Goal: Task Accomplishment & Management: Manage account settings

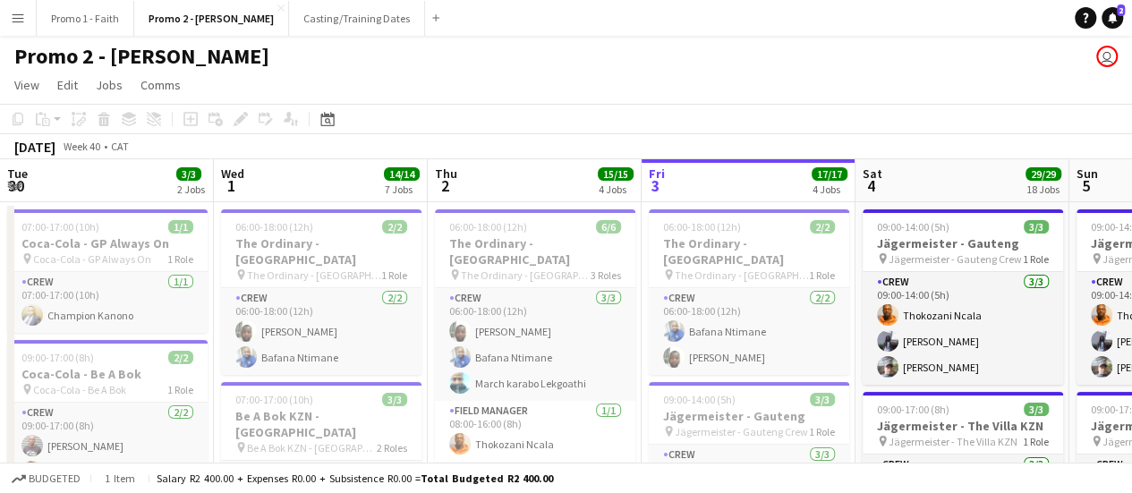
click at [25, 19] on button "Menu" at bounding box center [18, 18] width 36 height 36
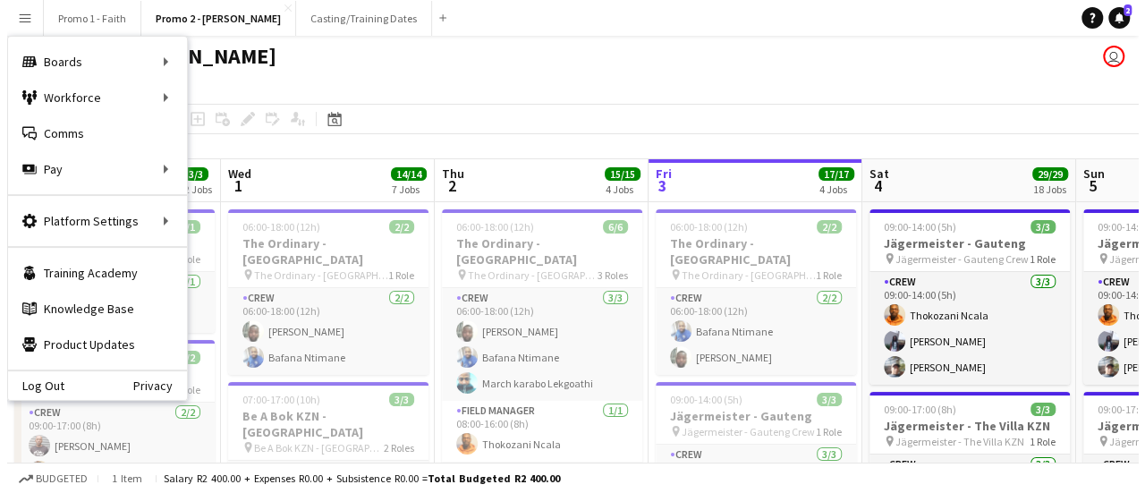
scroll to position [0, 428]
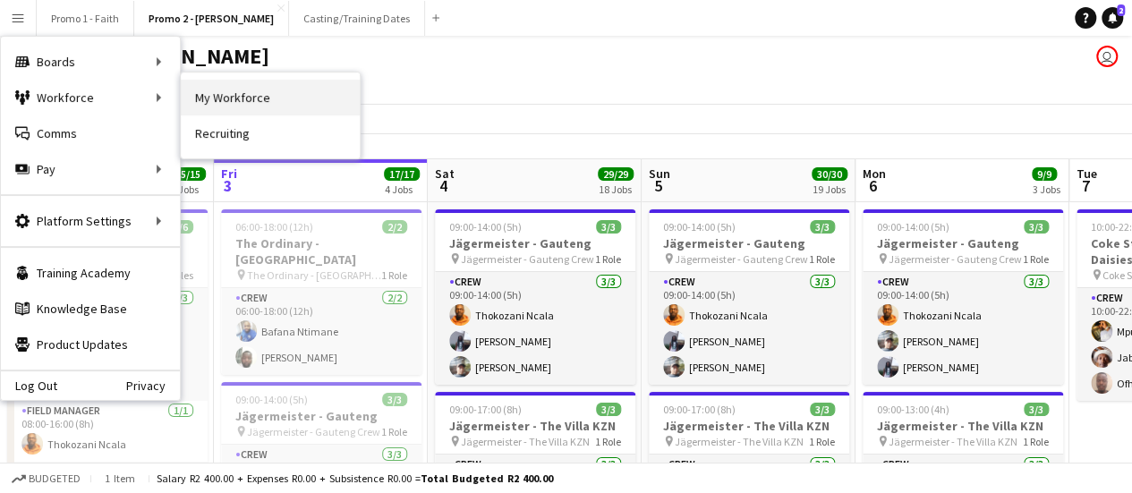
click at [265, 93] on link "My Workforce" at bounding box center [270, 98] width 179 height 36
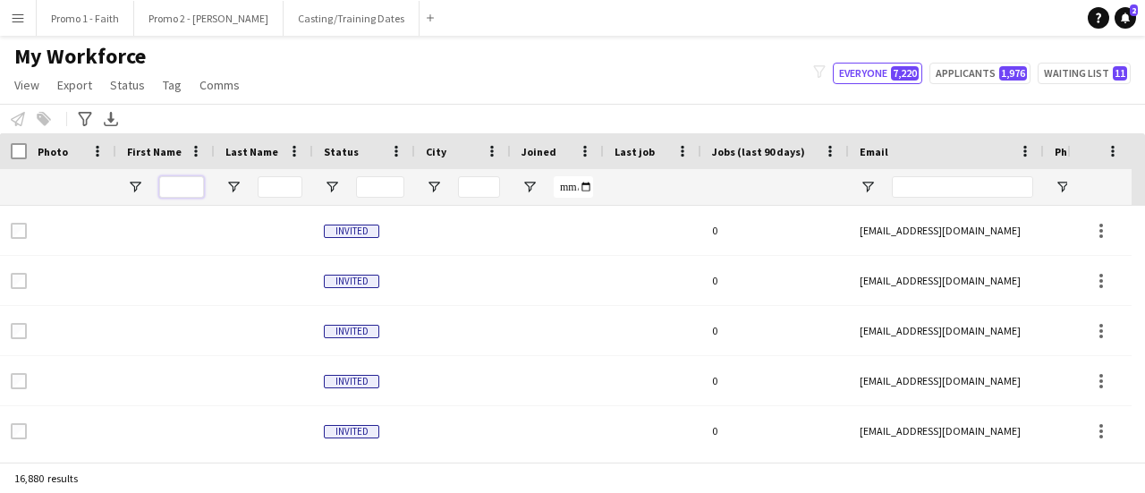
click at [182, 191] on input "First Name Filter Input" at bounding box center [181, 186] width 45 height 21
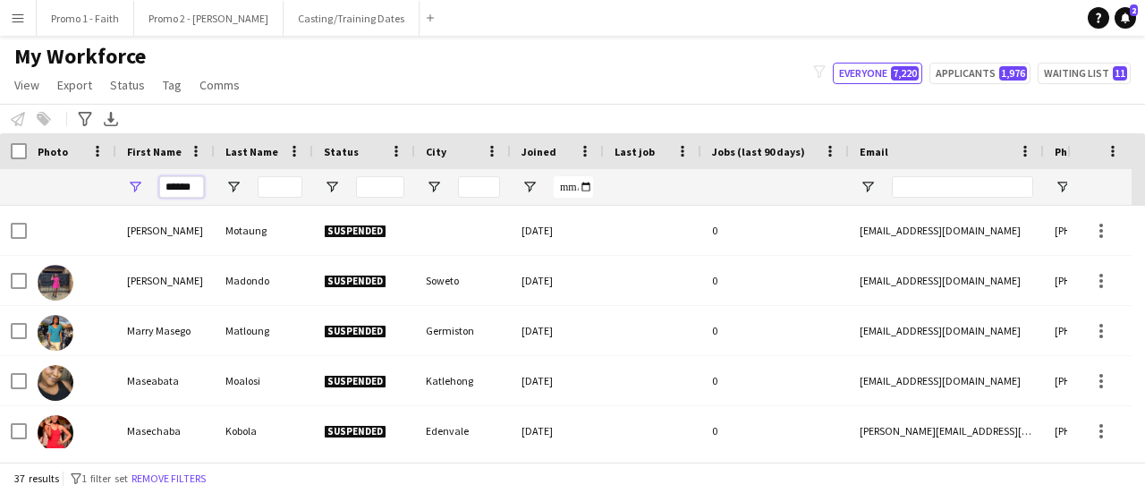
scroll to position [0, 2]
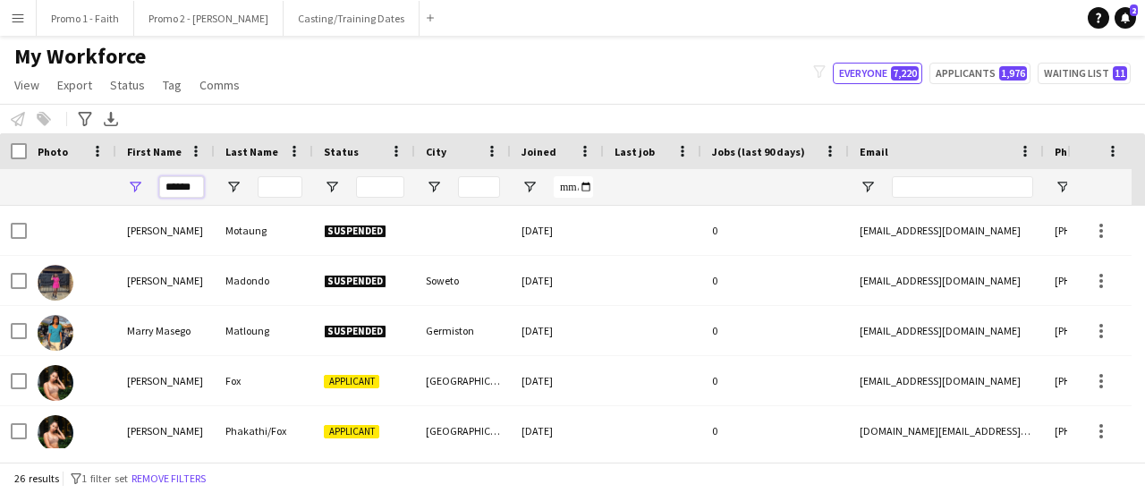
type input "******"
click at [272, 189] on input "Last Name Filter Input" at bounding box center [280, 186] width 45 height 21
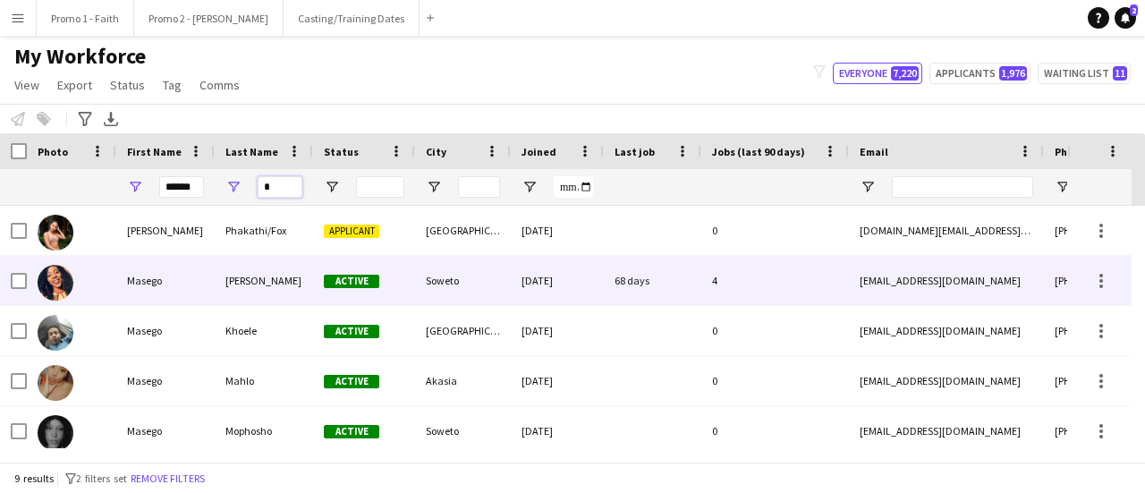
type input "*"
click at [266, 280] on div "[PERSON_NAME]" at bounding box center [264, 280] width 98 height 49
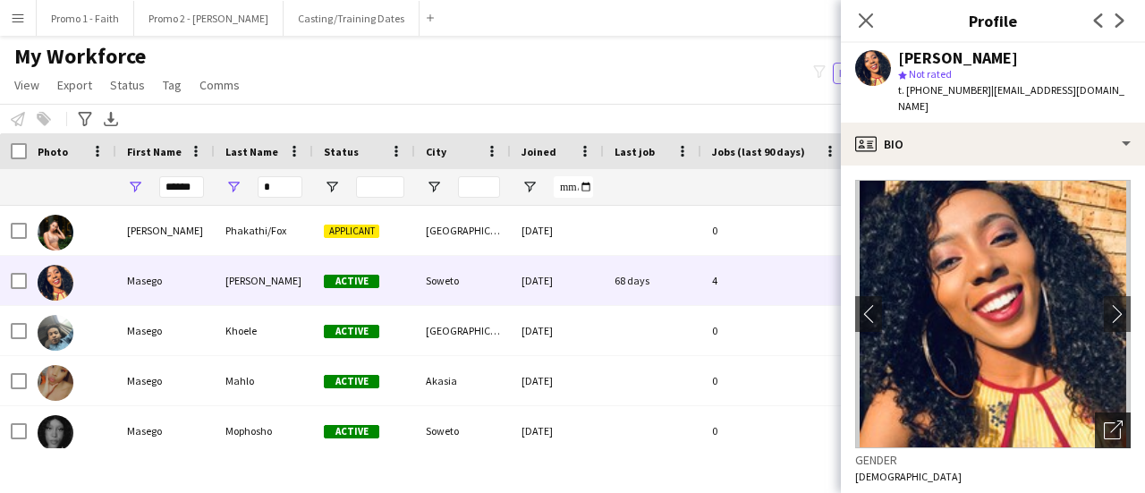
scroll to position [863, 0]
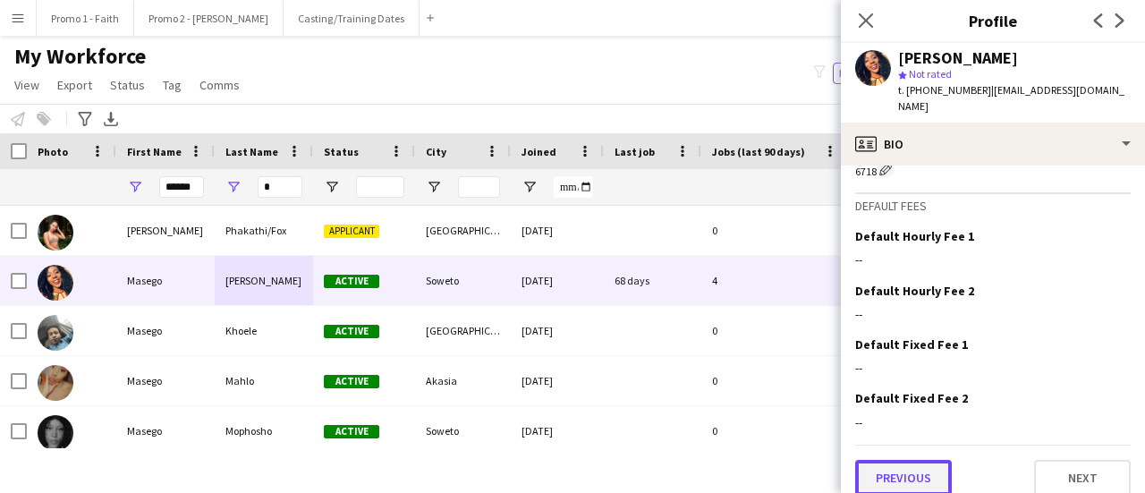
click at [897, 464] on button "Previous" at bounding box center [903, 478] width 97 height 36
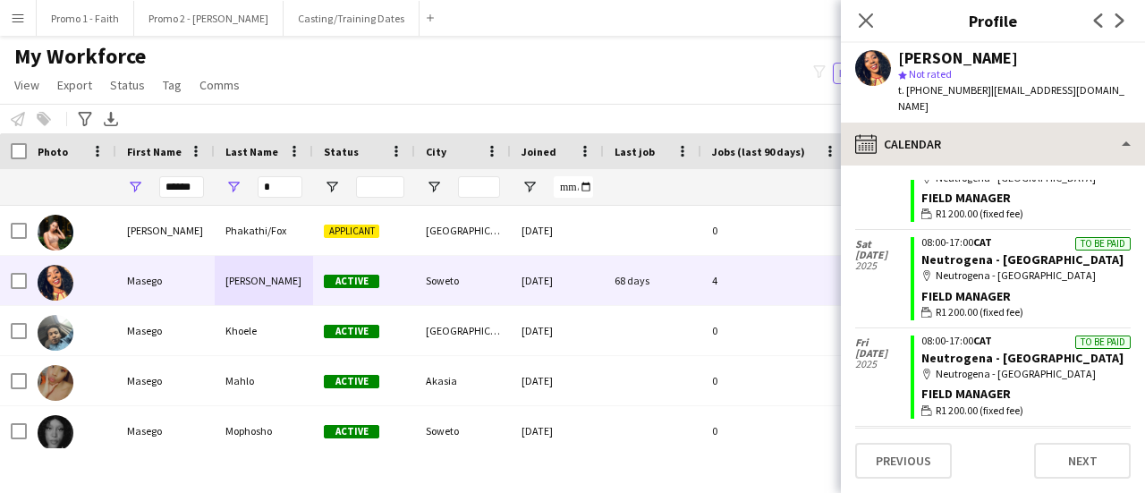
scroll to position [866, 0]
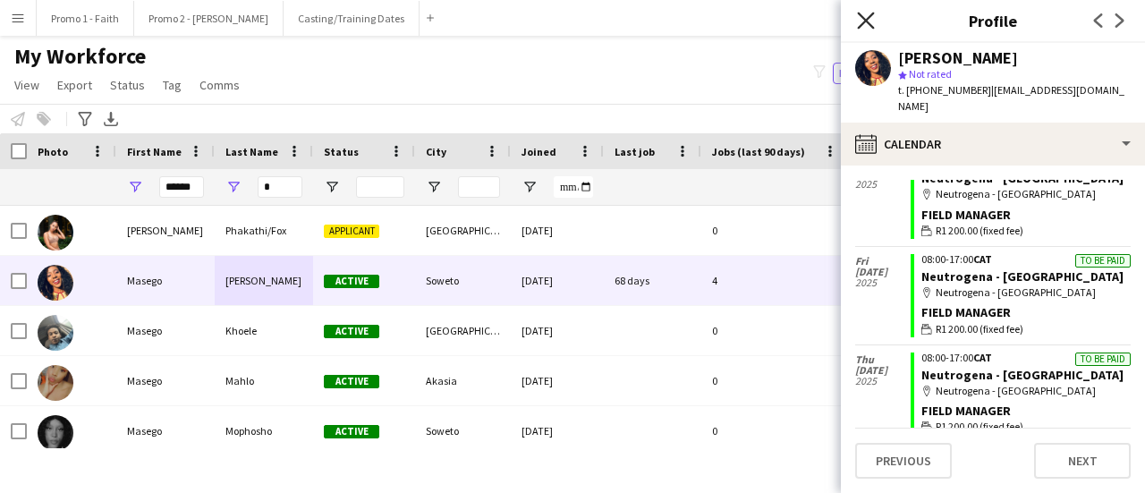
click at [866, 23] on icon "Close pop-in" at bounding box center [865, 20] width 17 height 17
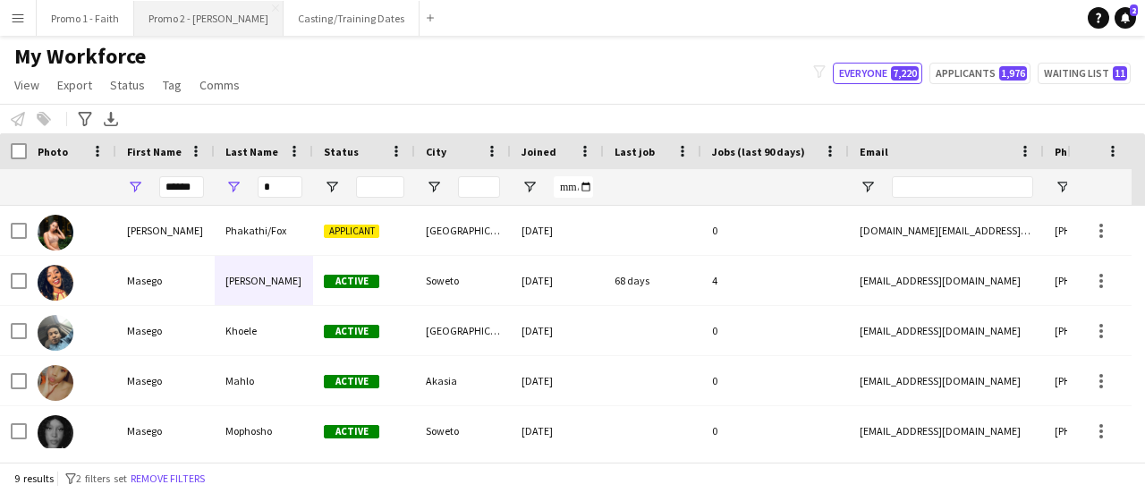
click at [171, 13] on button "Promo 2 - [PERSON_NAME]" at bounding box center [208, 18] width 149 height 35
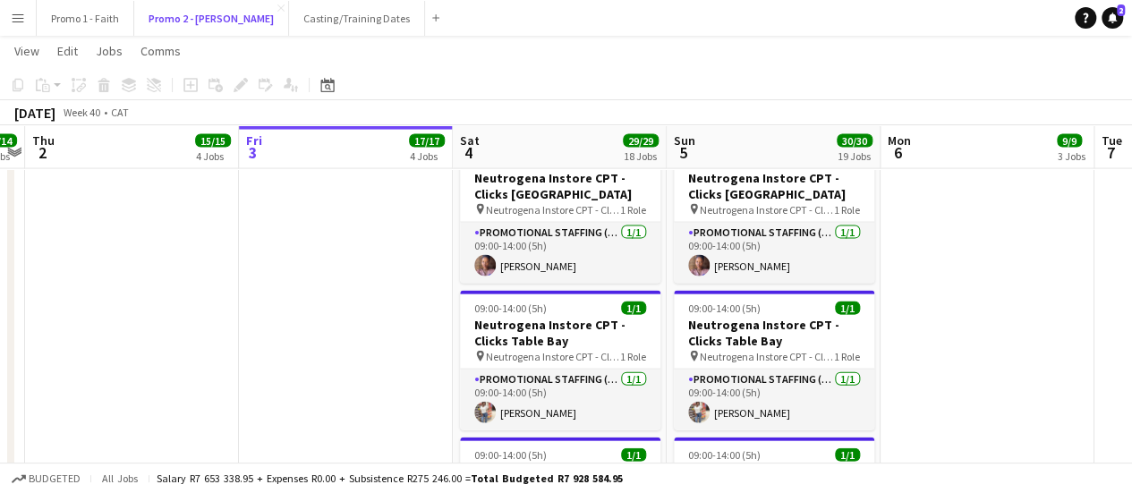
scroll to position [1880, 0]
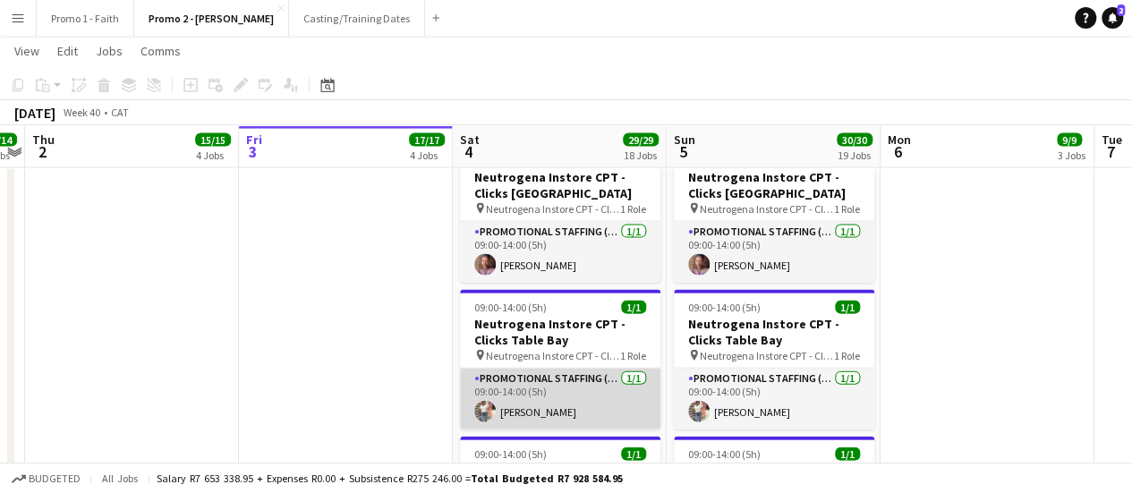
click at [555, 369] on app-card-role "Promotional Staffing (Brand Ambassadors) [DATE] 09:00-14:00 (5h) [PERSON_NAME]" at bounding box center [560, 399] width 200 height 61
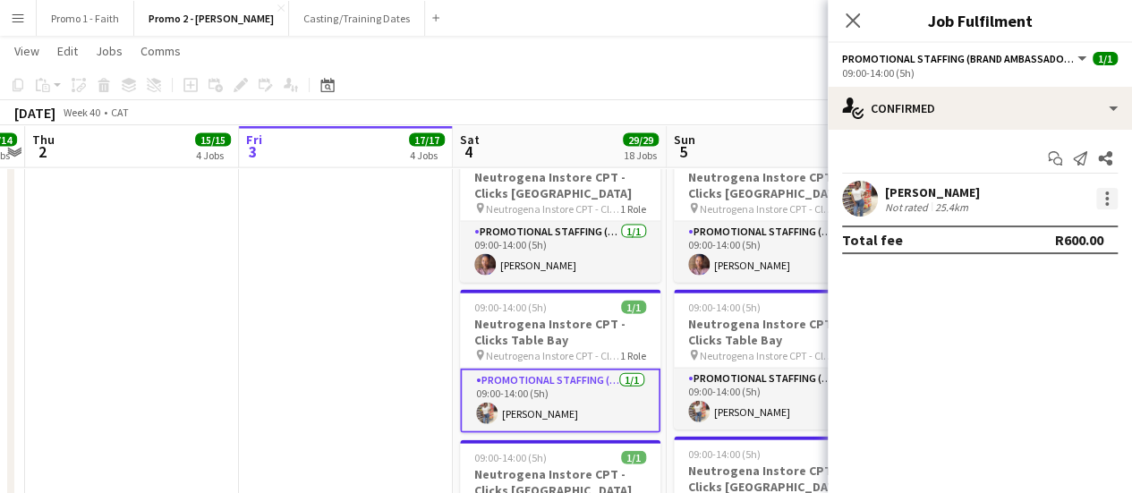
click at [1107, 195] on div at bounding box center [1106, 198] width 21 height 21
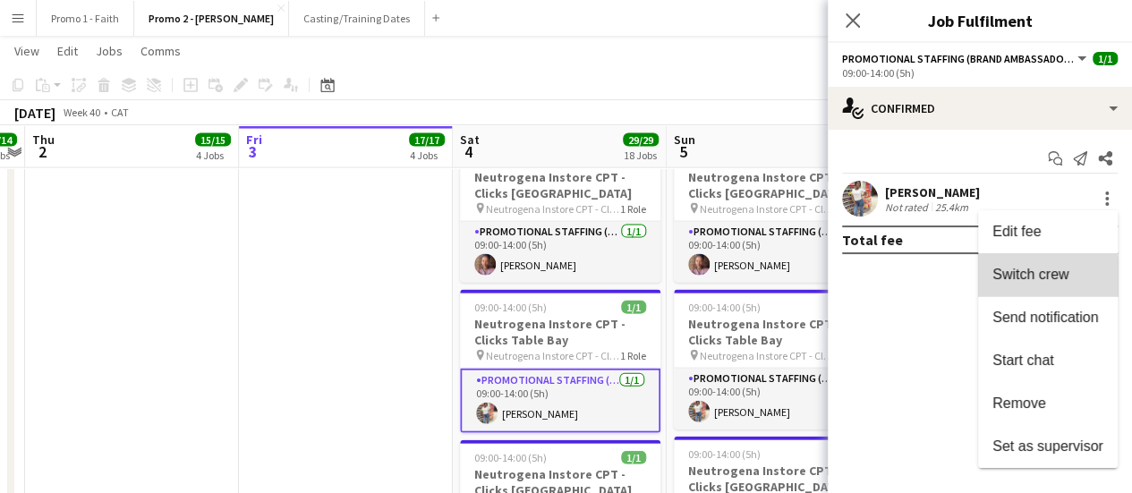
click at [1012, 278] on span "Switch crew" at bounding box center [1030, 274] width 76 height 15
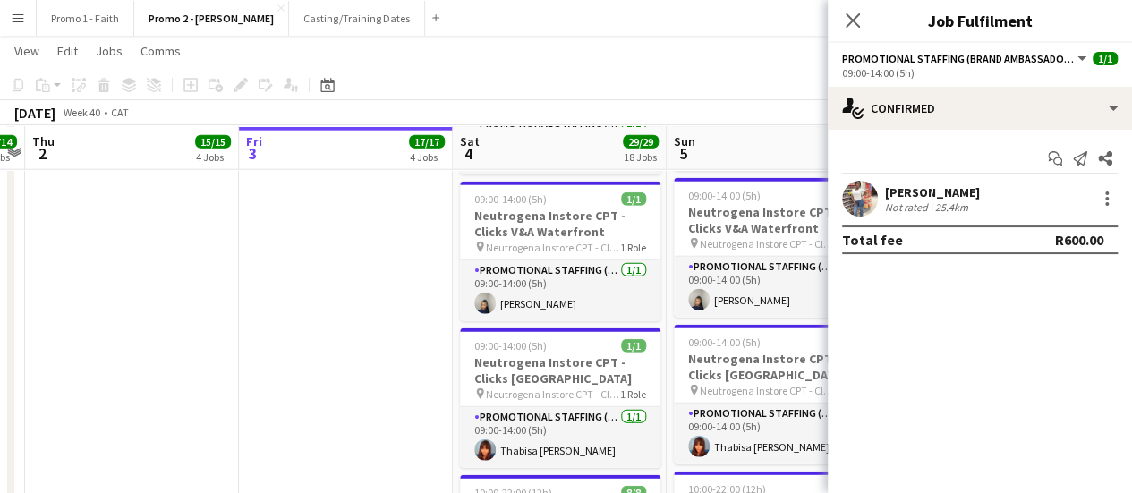
scroll to position [2333, 0]
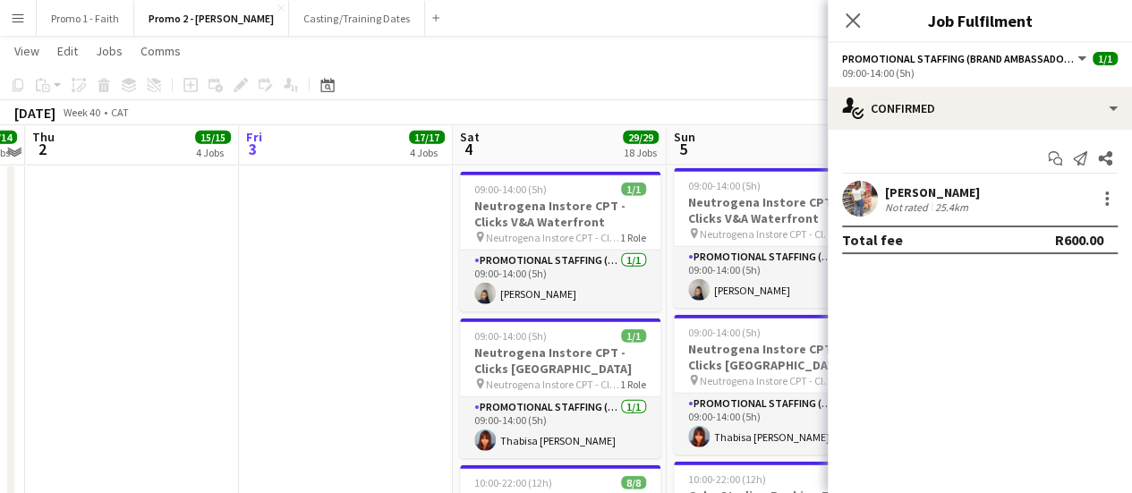
click at [594, 397] on app-card-role "Promotional Staffing (Brand Ambassadors) [DATE] 09:00-14:00 (5h) [PERSON_NAME]" at bounding box center [560, 427] width 200 height 61
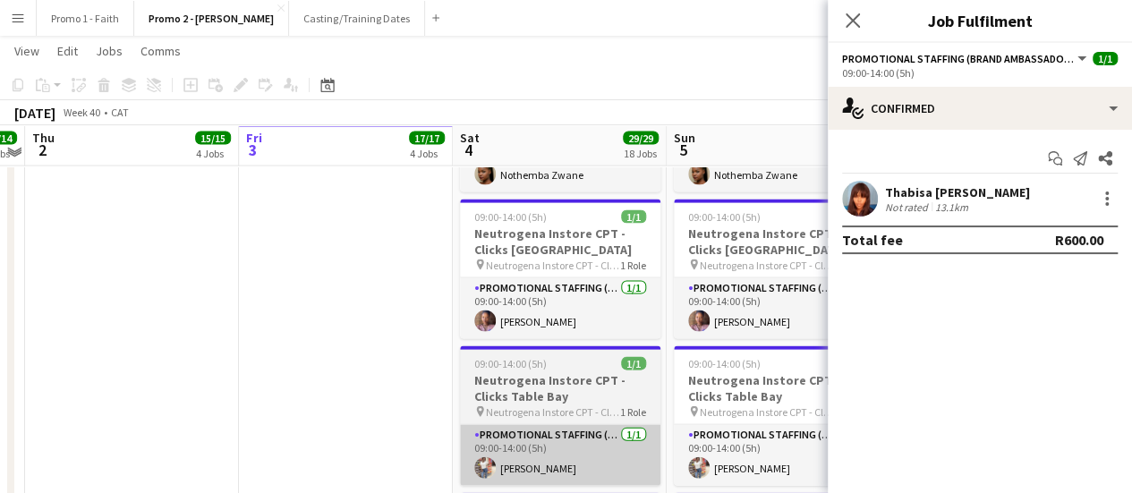
scroll to position [1862, 0]
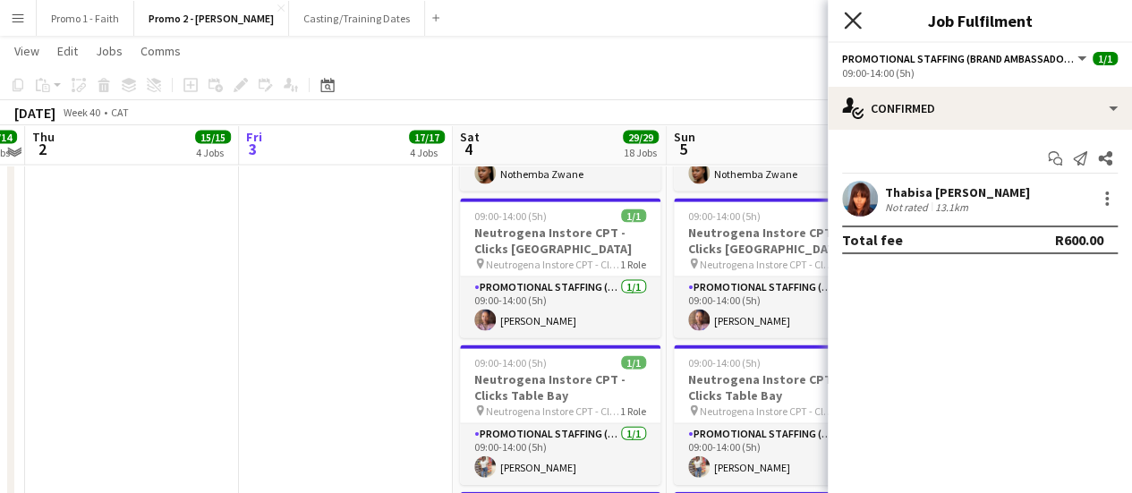
click at [851, 15] on icon "Close pop-in" at bounding box center [852, 20] width 17 height 17
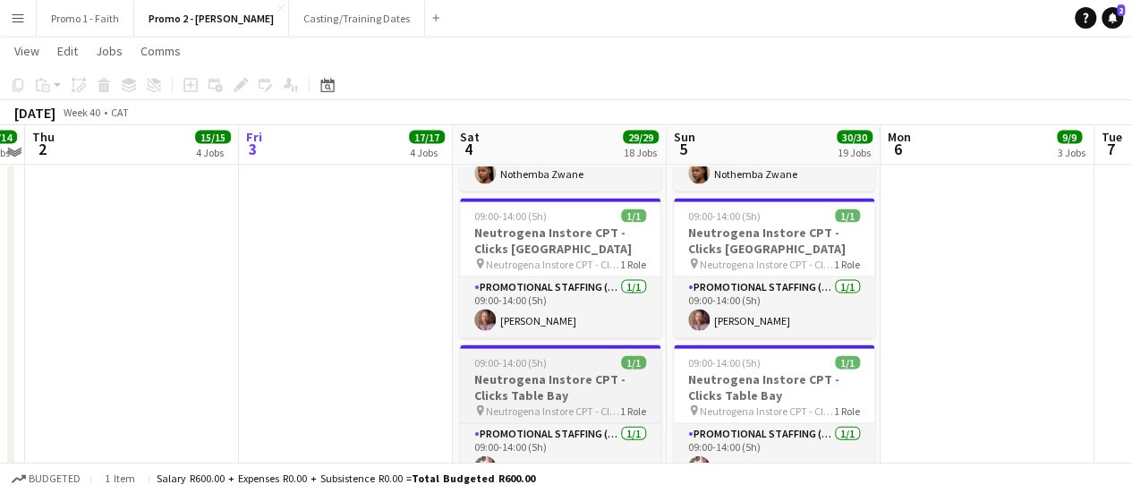
click at [599, 371] on h3 "Neutrogena Instore CPT - Clicks Table Bay" at bounding box center [560, 387] width 200 height 32
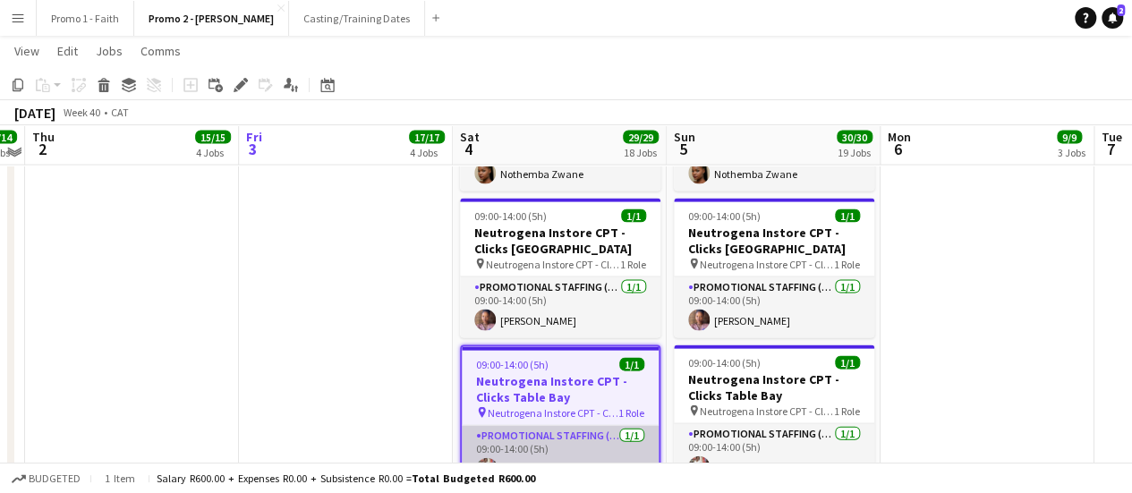
click at [575, 426] on app-card-role "Promotional Staffing (Brand Ambassadors) [DATE] 09:00-14:00 (5h) [PERSON_NAME]" at bounding box center [560, 456] width 197 height 61
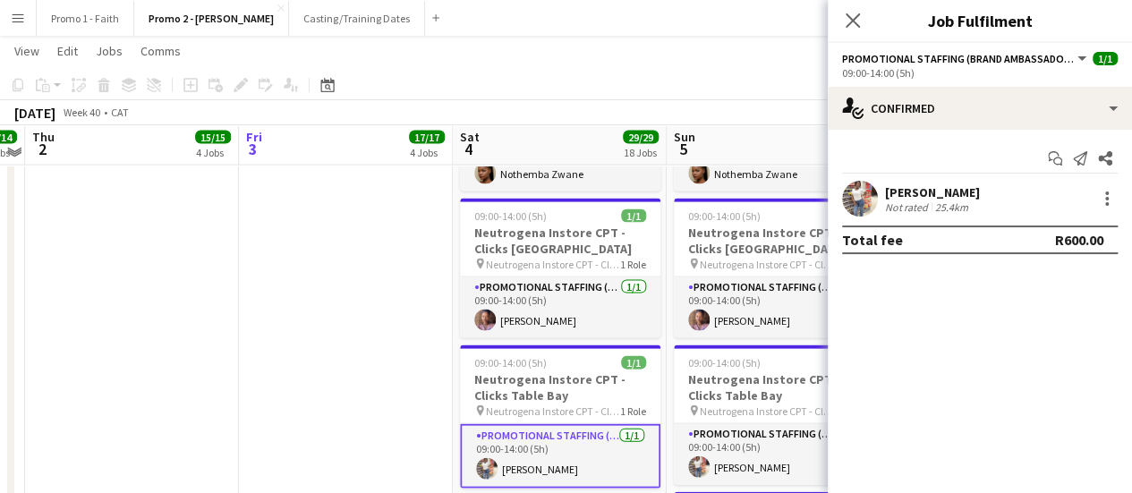
click at [980, 193] on div "[PERSON_NAME]" at bounding box center [932, 192] width 95 height 16
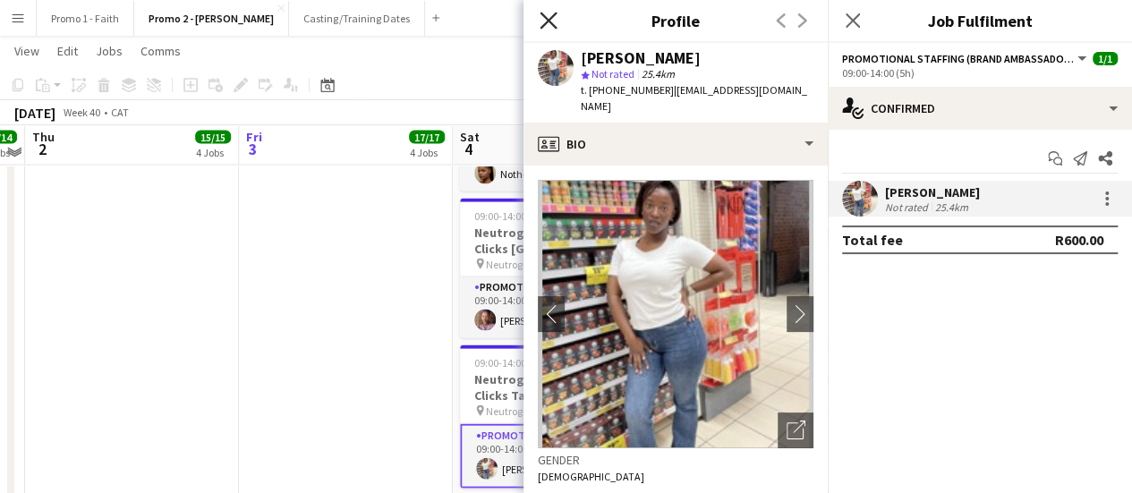
click at [545, 15] on icon "Close pop-in" at bounding box center [547, 20] width 17 height 17
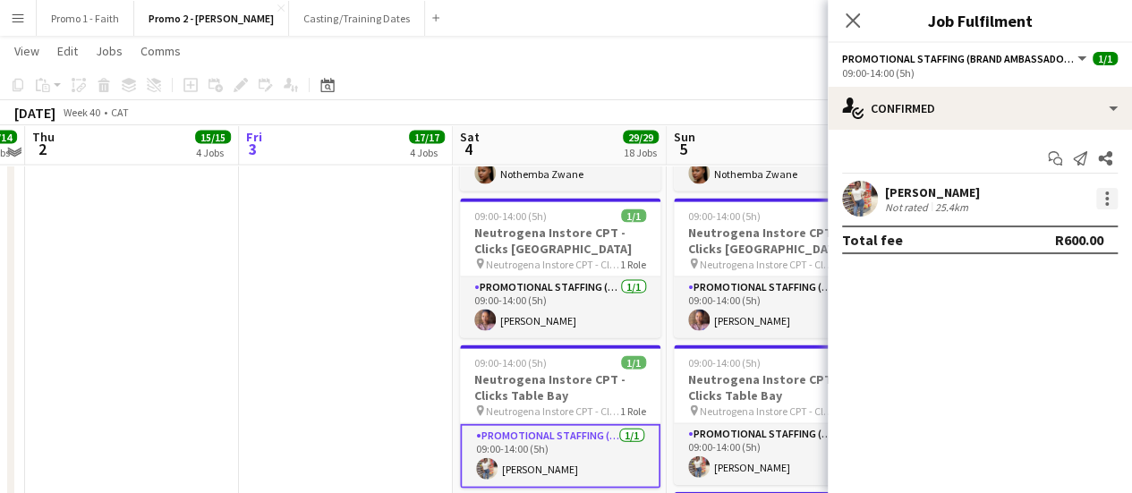
click at [1112, 201] on div at bounding box center [1106, 198] width 21 height 21
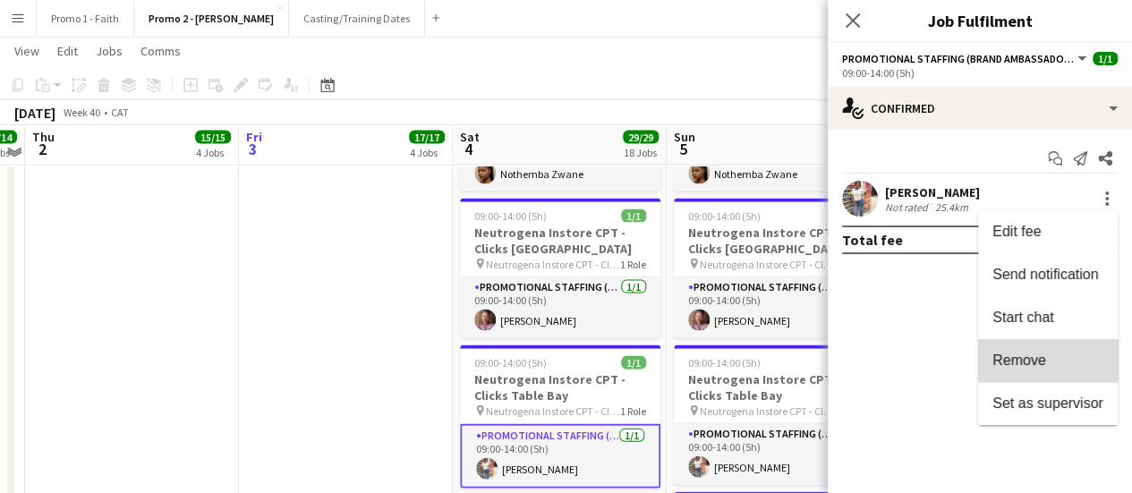
click at [1009, 350] on button "Remove" at bounding box center [1048, 360] width 140 height 43
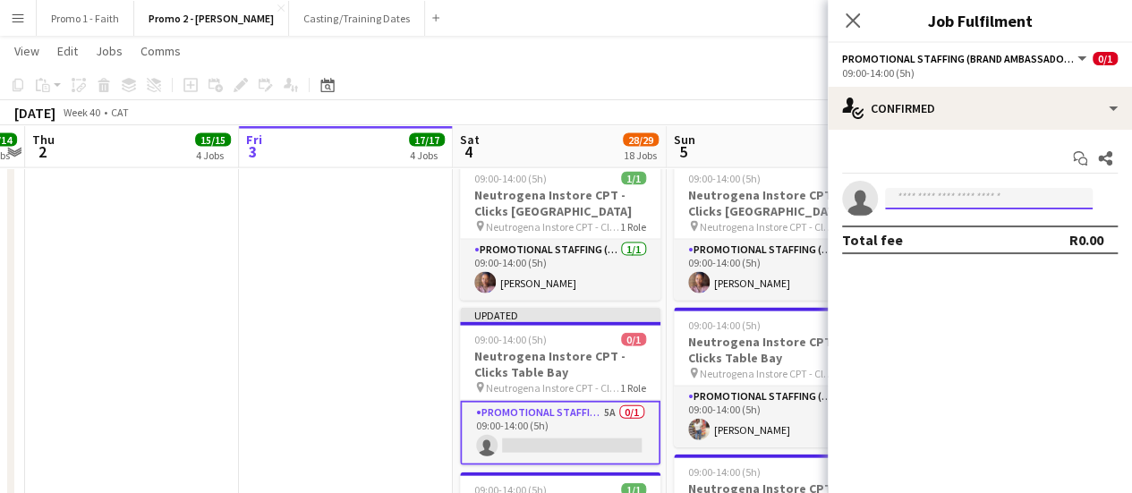
click at [986, 195] on input at bounding box center [989, 198] width 208 height 21
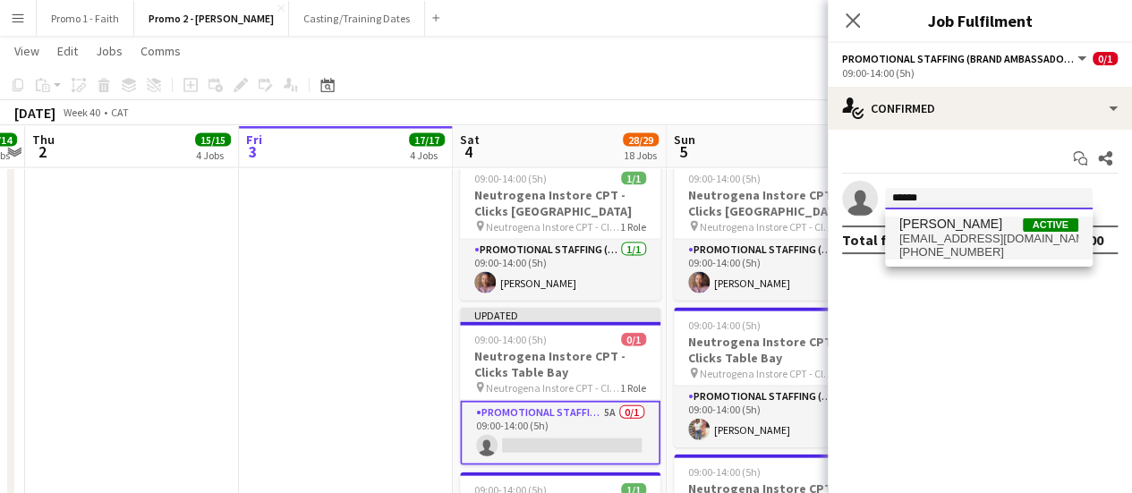
type input "******"
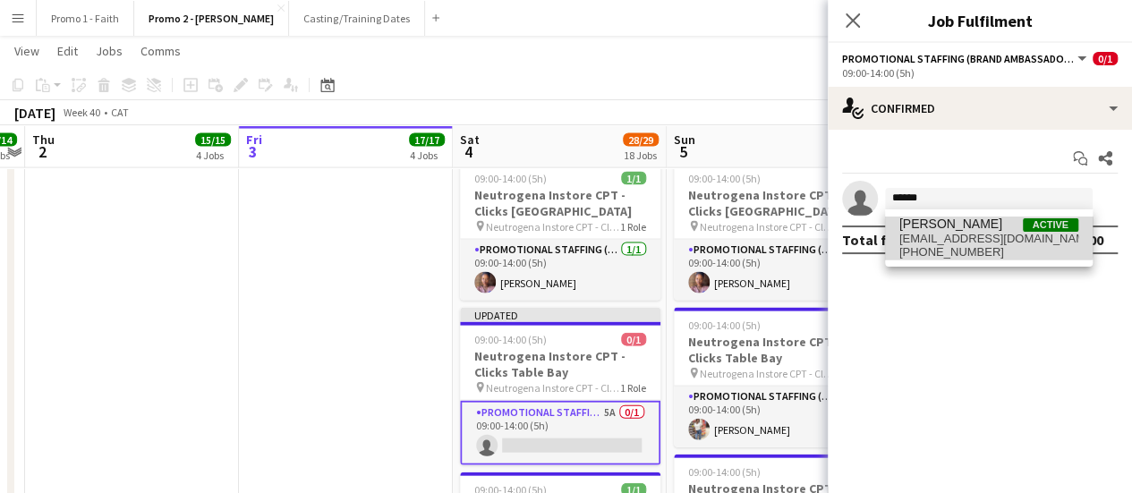
click at [983, 234] on span "[EMAIL_ADDRESS][DOMAIN_NAME]" at bounding box center [988, 239] width 179 height 14
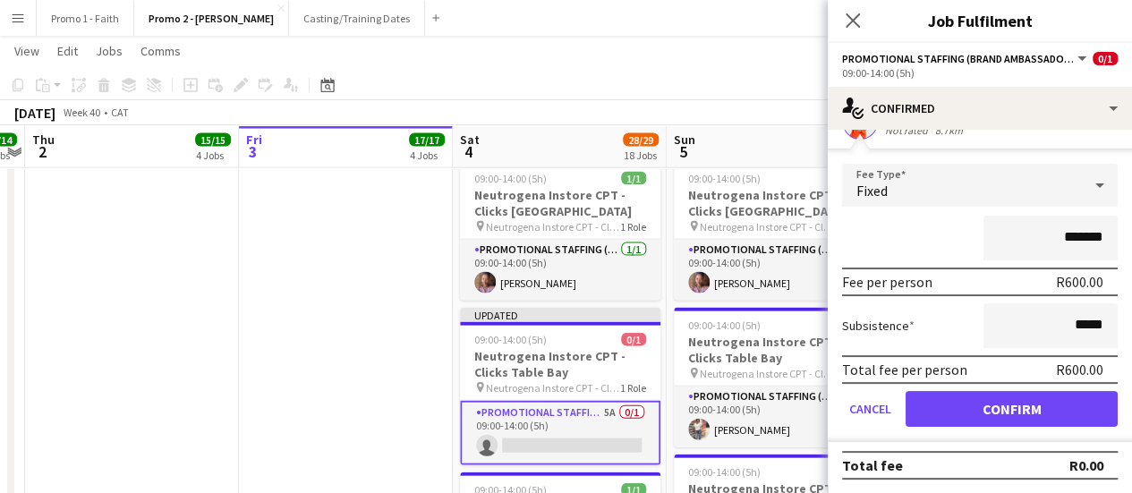
scroll to position [76, 0]
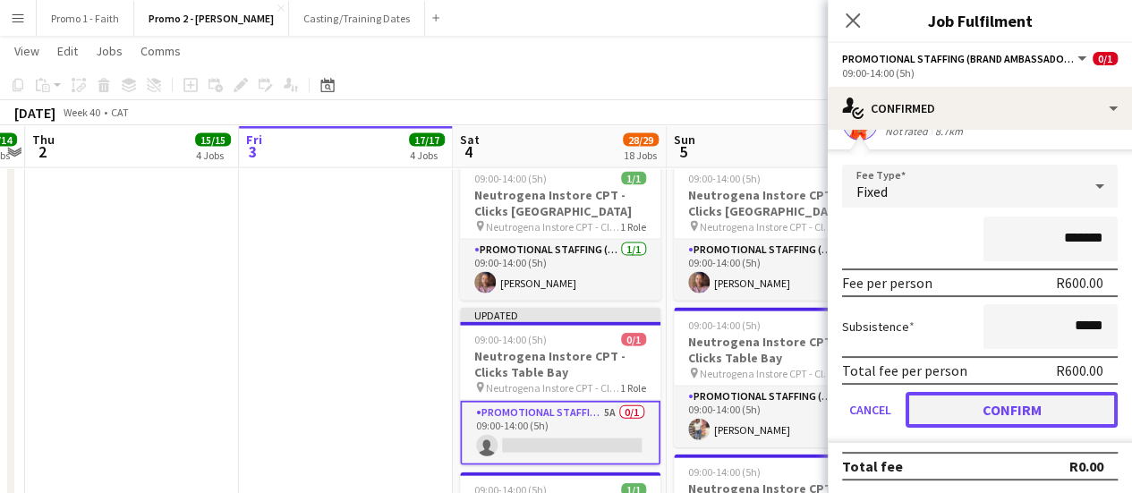
click at [1014, 408] on button "Confirm" at bounding box center [1011, 410] width 212 height 36
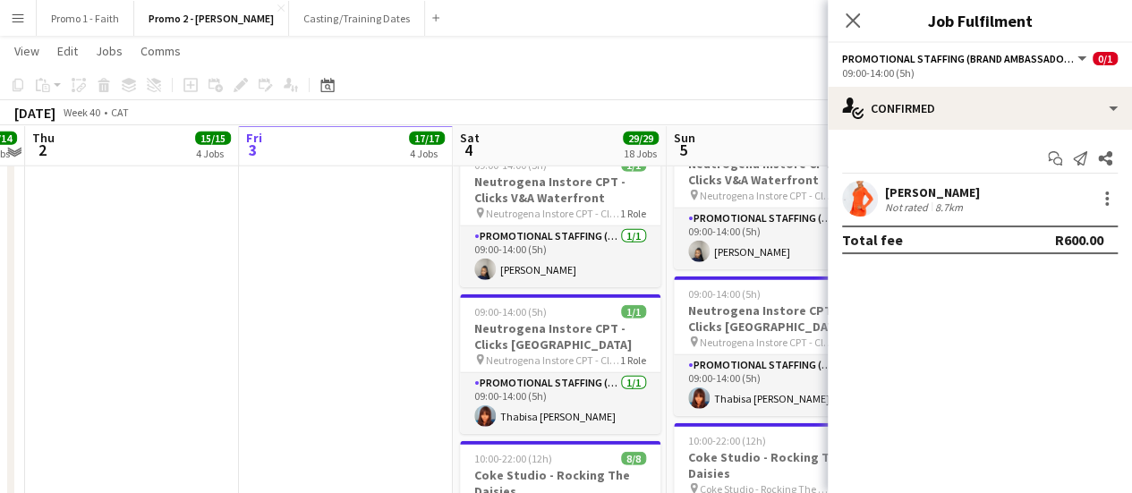
scroll to position [2335, 0]
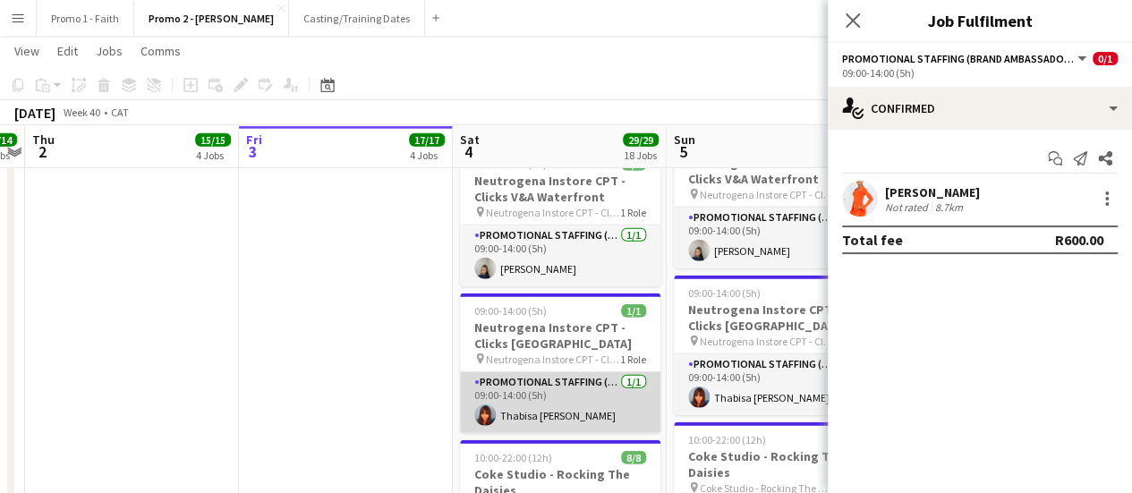
click at [599, 372] on app-card-role "Promotional Staffing (Brand Ambassadors) [DATE] 09:00-14:00 (5h) [PERSON_NAME]" at bounding box center [560, 402] width 200 height 61
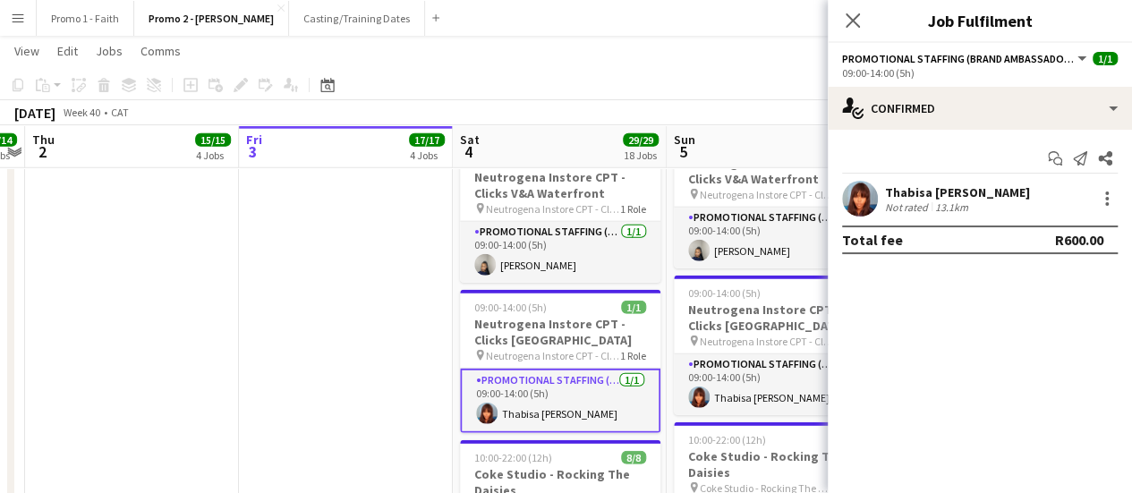
click at [1009, 190] on div "Thabisa [PERSON_NAME] Not rated 13.1km" at bounding box center [979, 199] width 304 height 36
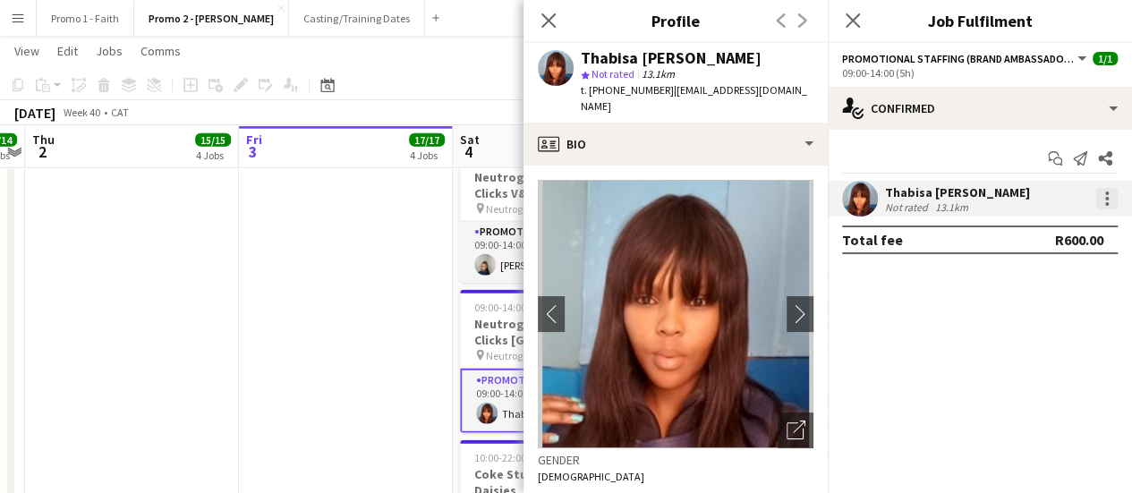
click at [1111, 199] on div at bounding box center [1106, 198] width 21 height 21
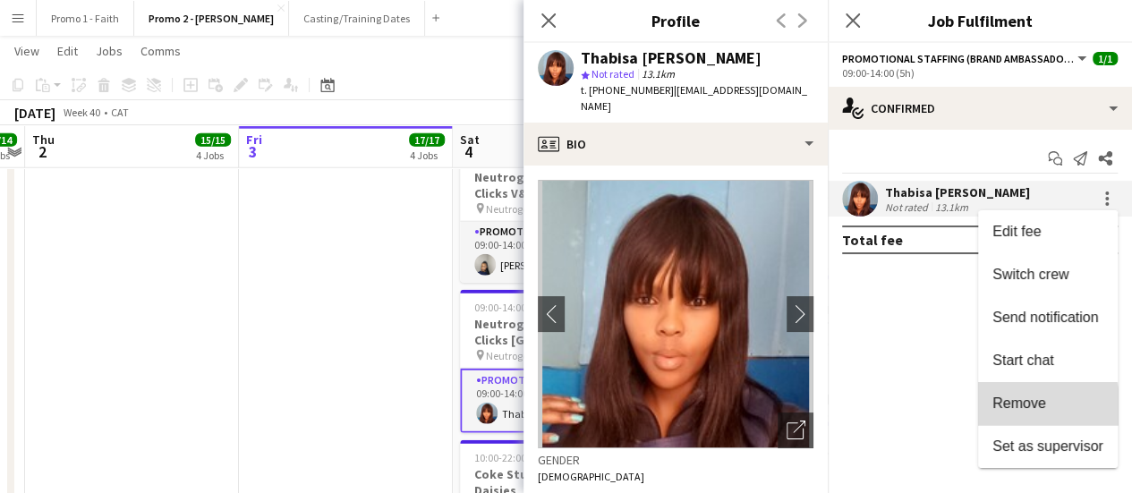
click at [1025, 406] on span "Remove" at bounding box center [1019, 402] width 54 height 15
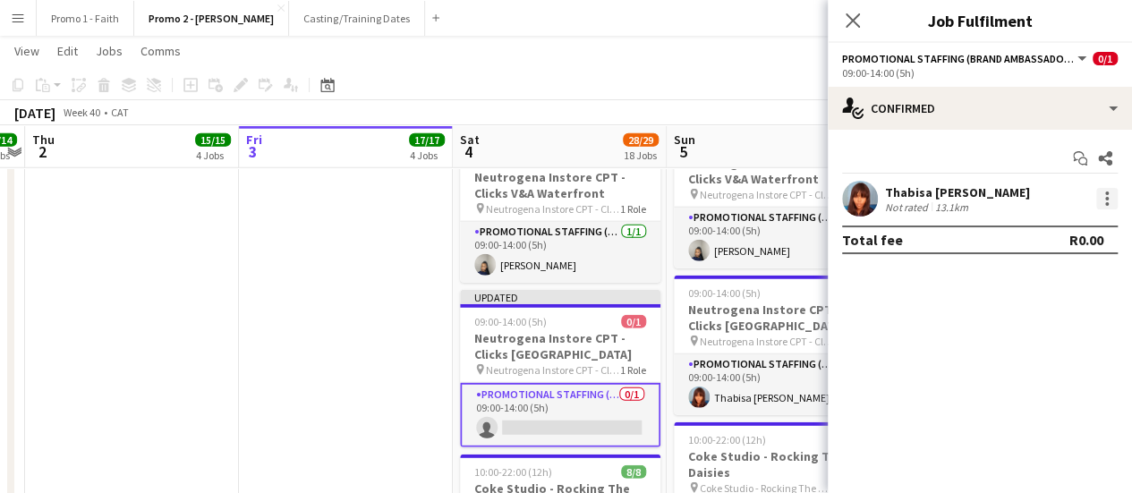
click at [1098, 199] on div at bounding box center [1106, 198] width 21 height 21
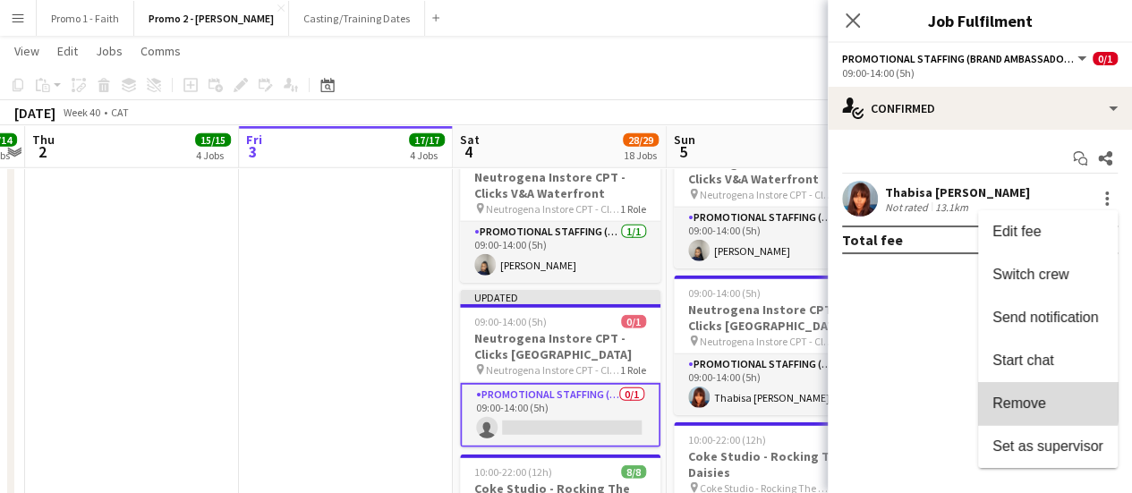
click at [1014, 402] on span "Remove" at bounding box center [1019, 402] width 54 height 15
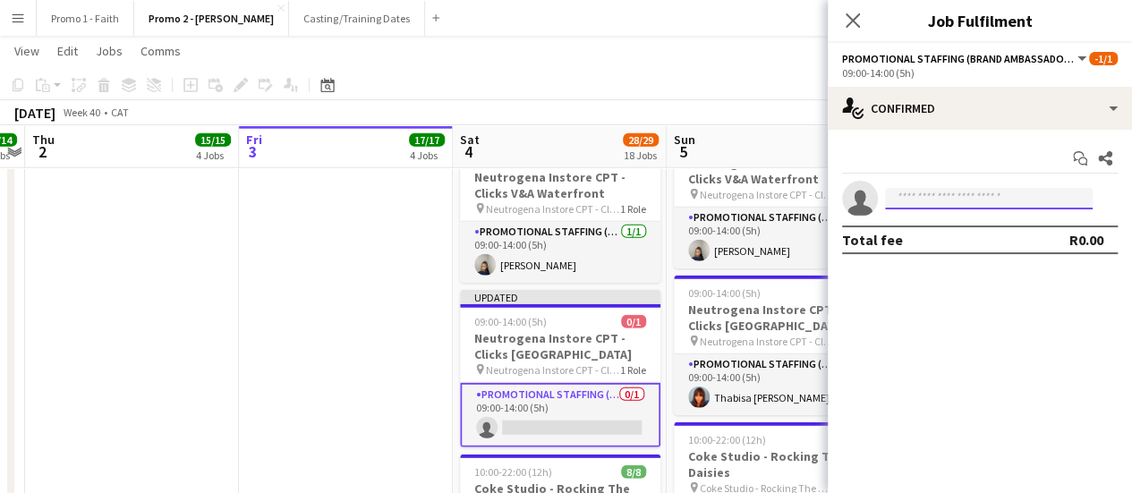
click at [925, 193] on input at bounding box center [989, 198] width 208 height 21
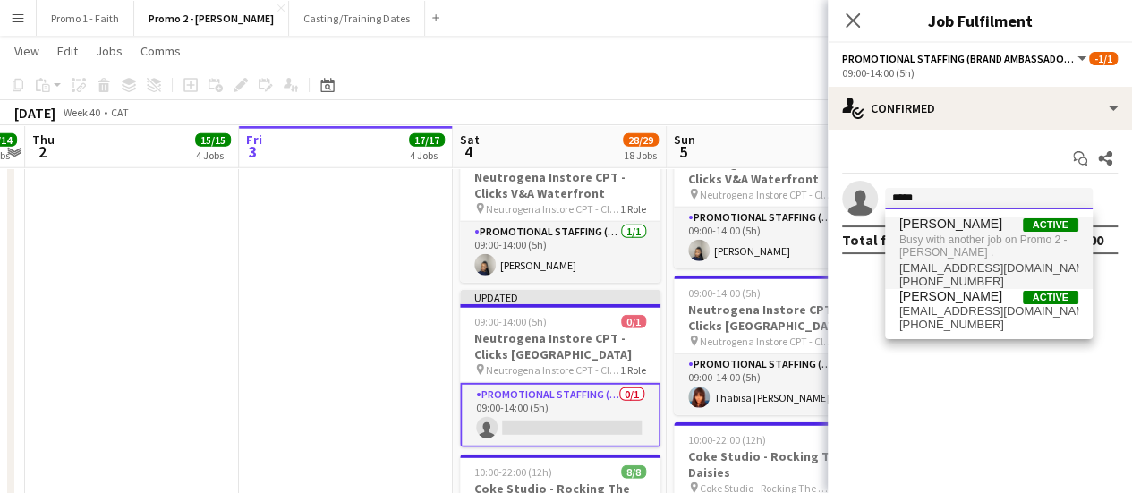
type input "*****"
click at [949, 236] on span "Busy with another job on Promo 2 - [PERSON_NAME] ." at bounding box center [988, 247] width 179 height 30
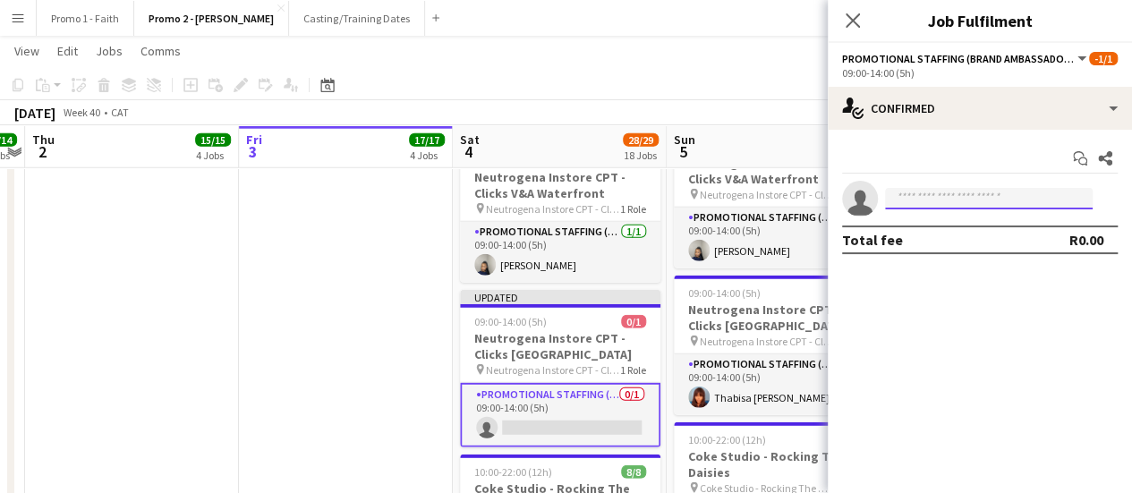
click at [985, 194] on input at bounding box center [989, 198] width 208 height 21
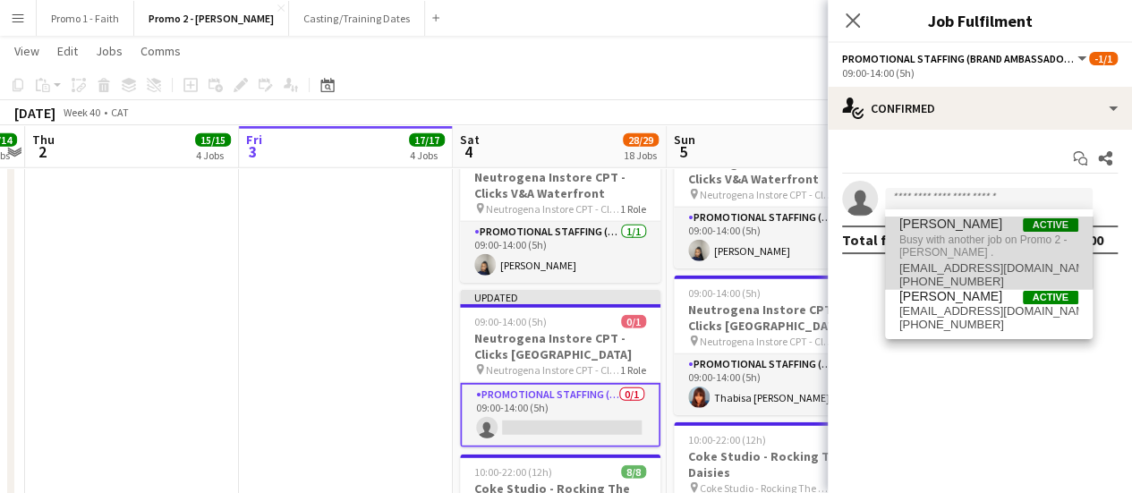
click at [983, 247] on span "Busy with another job on Promo 2 - [PERSON_NAME] ." at bounding box center [988, 247] width 179 height 30
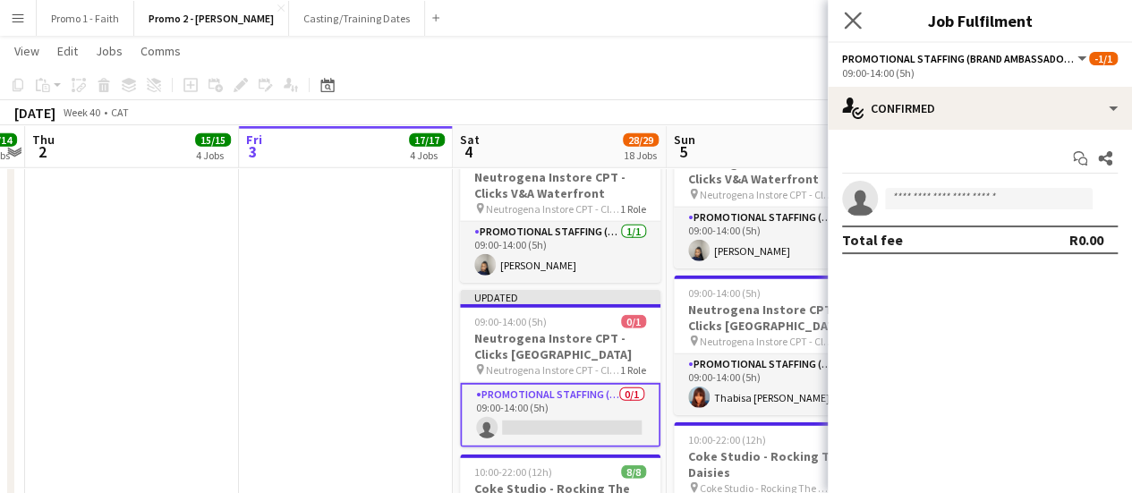
click at [844, 17] on icon "Close pop-in" at bounding box center [852, 20] width 17 height 17
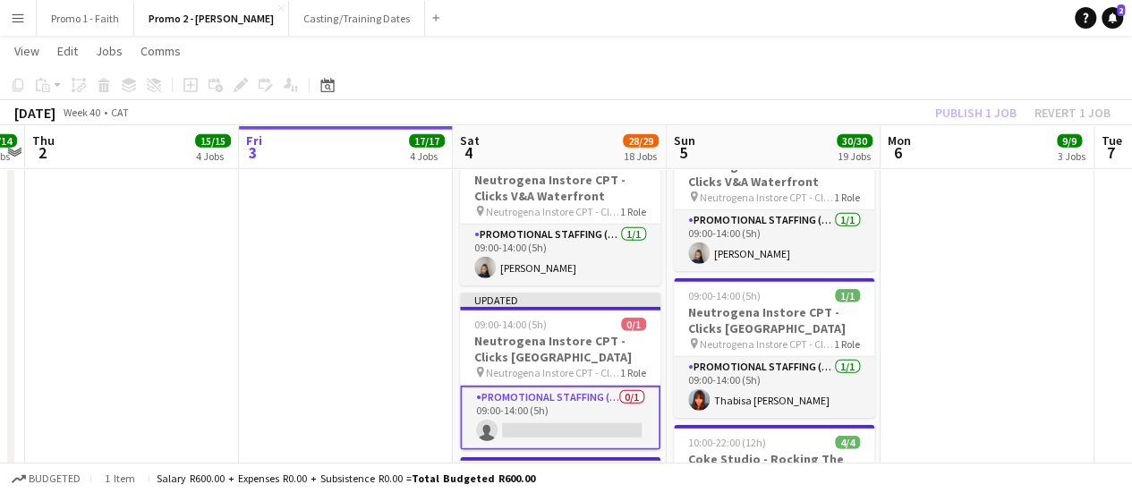
scroll to position [2330, 0]
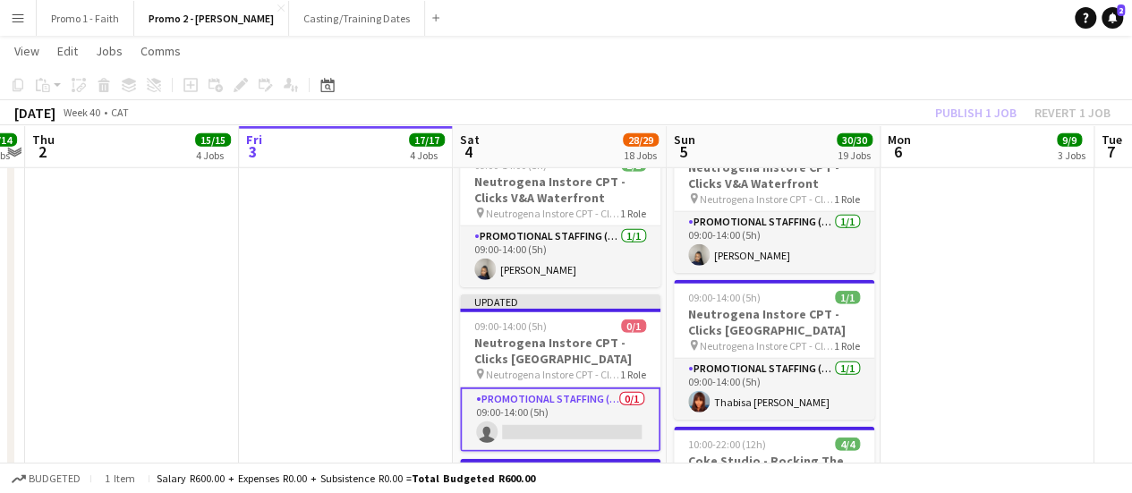
click at [541, 387] on app-card-role "Promotional Staffing (Brand Ambassadors) 0/1 09:00-14:00 (5h) single-neutral-ac…" at bounding box center [560, 419] width 200 height 64
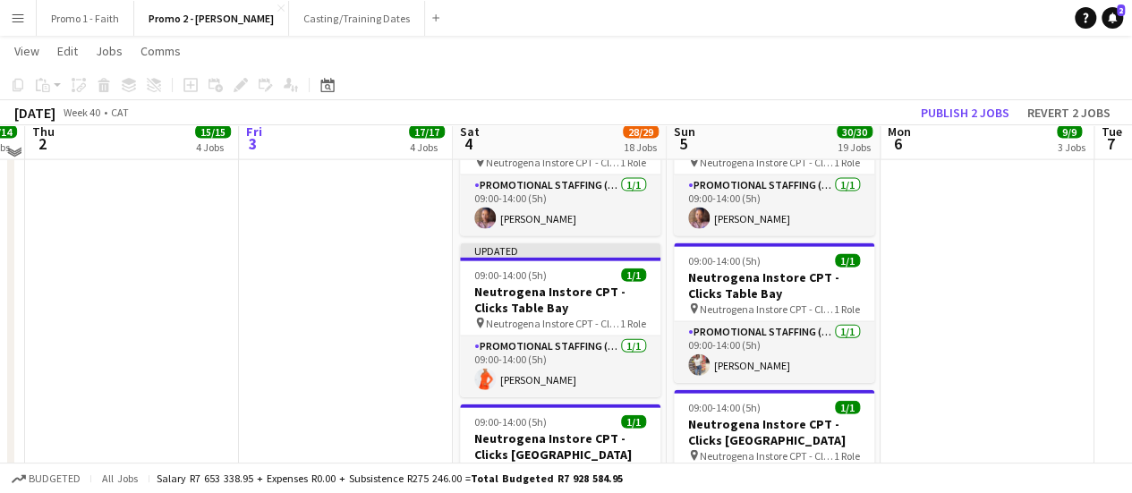
scroll to position [1919, 0]
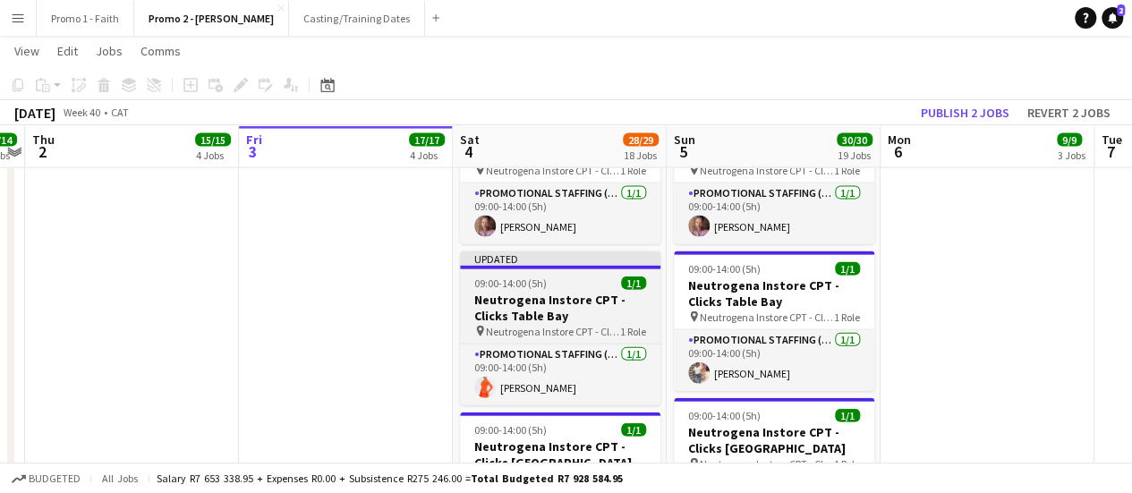
click at [584, 292] on h3 "Neutrogena Instore CPT - Clicks Table Bay" at bounding box center [560, 308] width 200 height 32
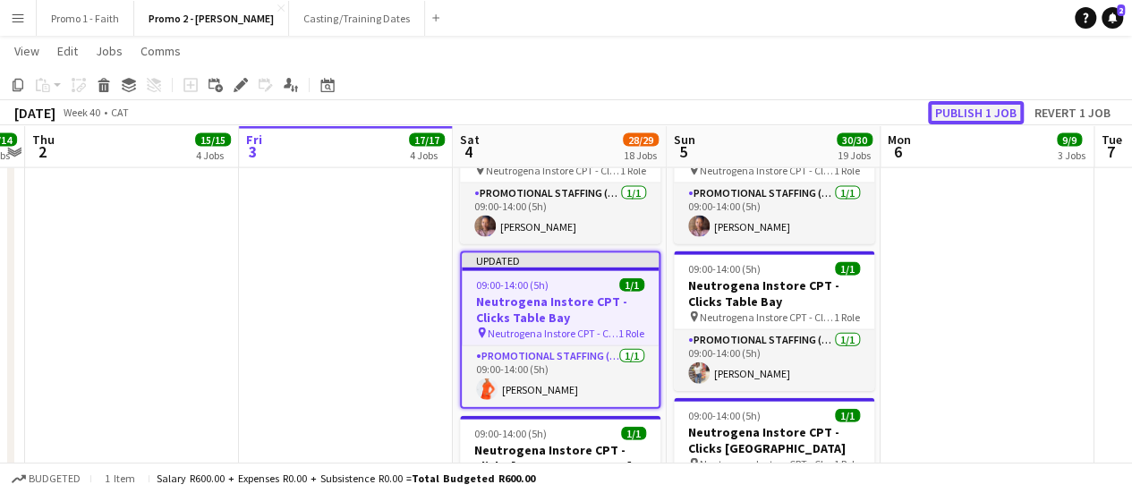
click at [979, 110] on button "Publish 1 job" at bounding box center [976, 112] width 96 height 23
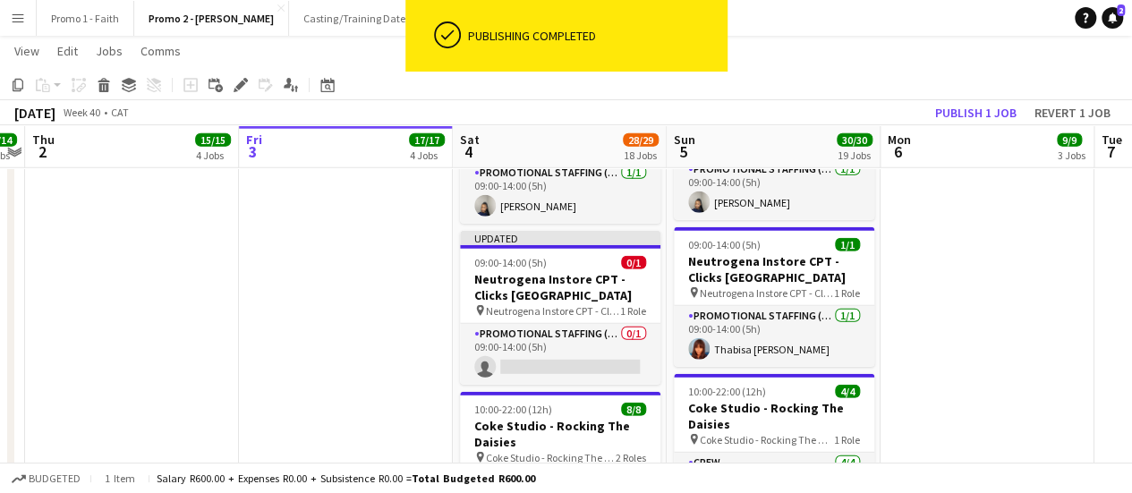
scroll to position [2389, 0]
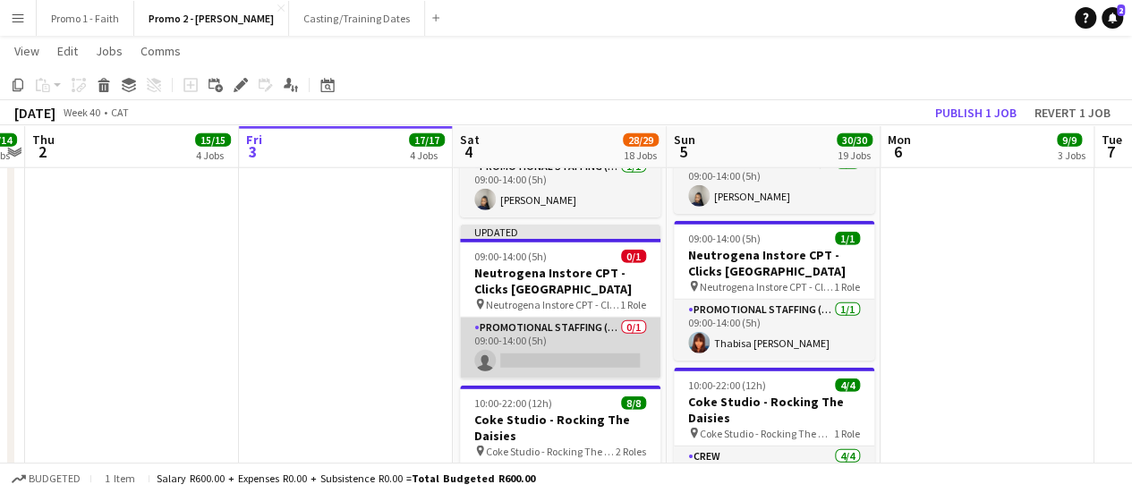
click at [555, 318] on app-card-role "Promotional Staffing (Brand Ambassadors) 0/1 09:00-14:00 (5h) single-neutral-ac…" at bounding box center [560, 348] width 200 height 61
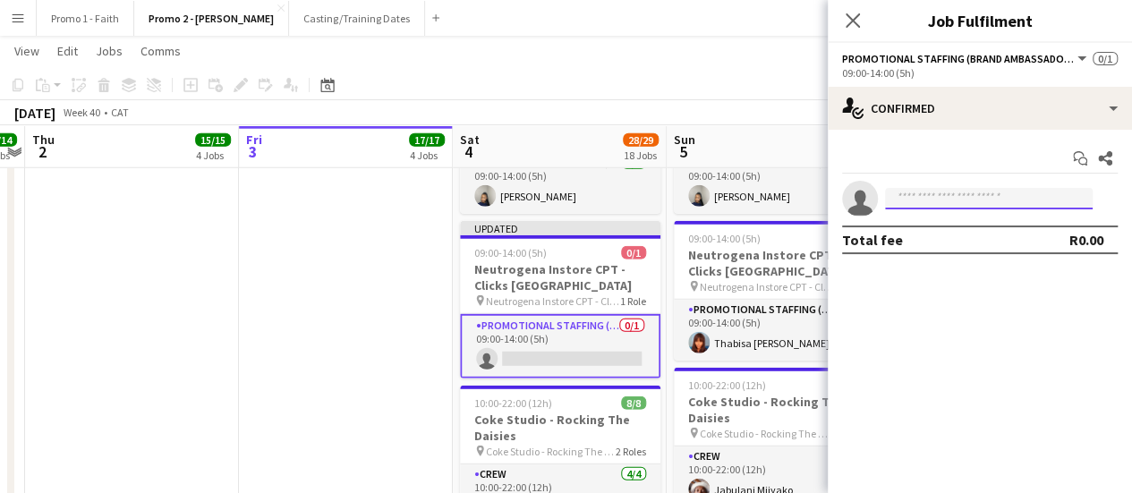
click at [1027, 189] on input at bounding box center [989, 198] width 208 height 21
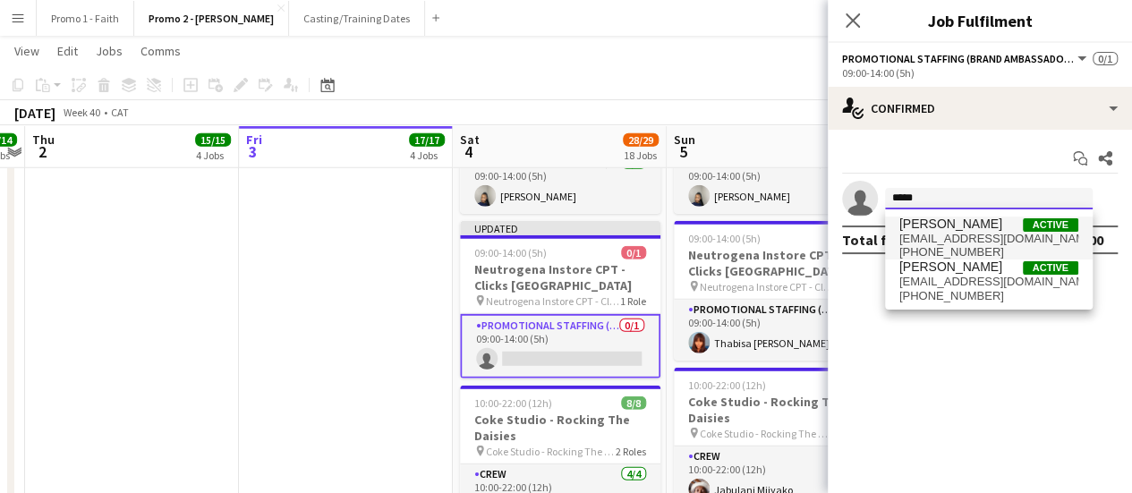
type input "*****"
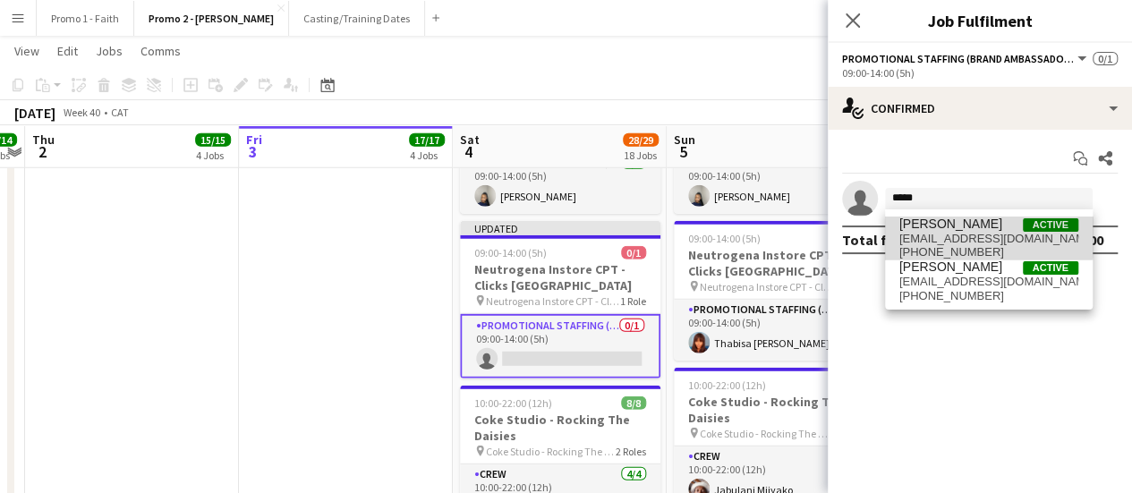
click at [974, 233] on span "[EMAIL_ADDRESS][DOMAIN_NAME]" at bounding box center [988, 239] width 179 height 14
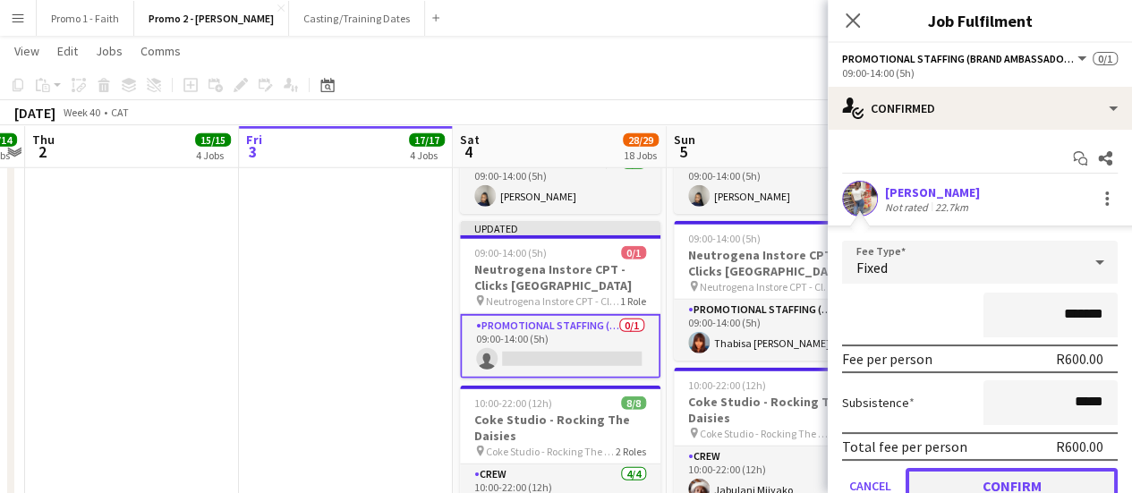
click at [982, 489] on button "Confirm" at bounding box center [1011, 486] width 212 height 36
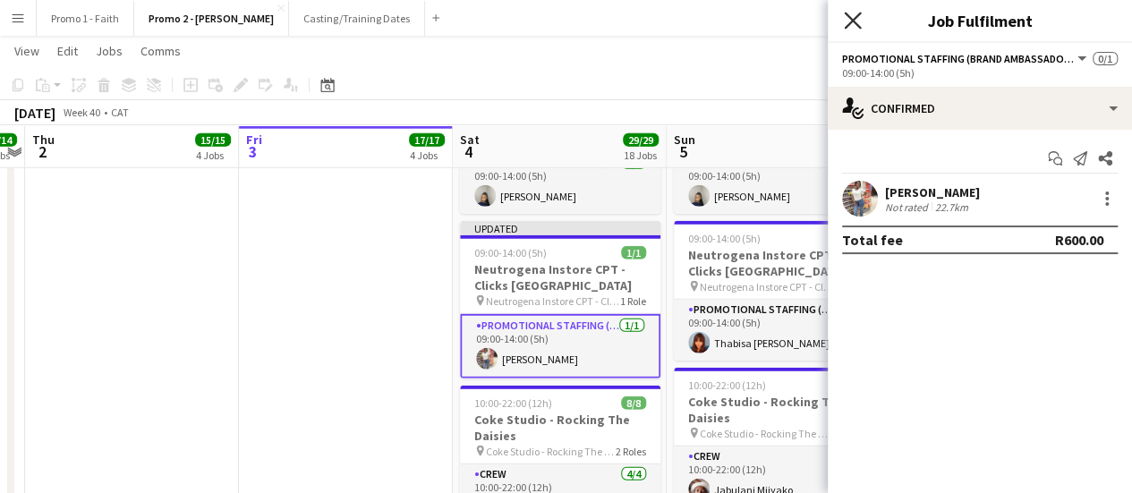
click at [851, 14] on icon "Close pop-in" at bounding box center [852, 20] width 17 height 17
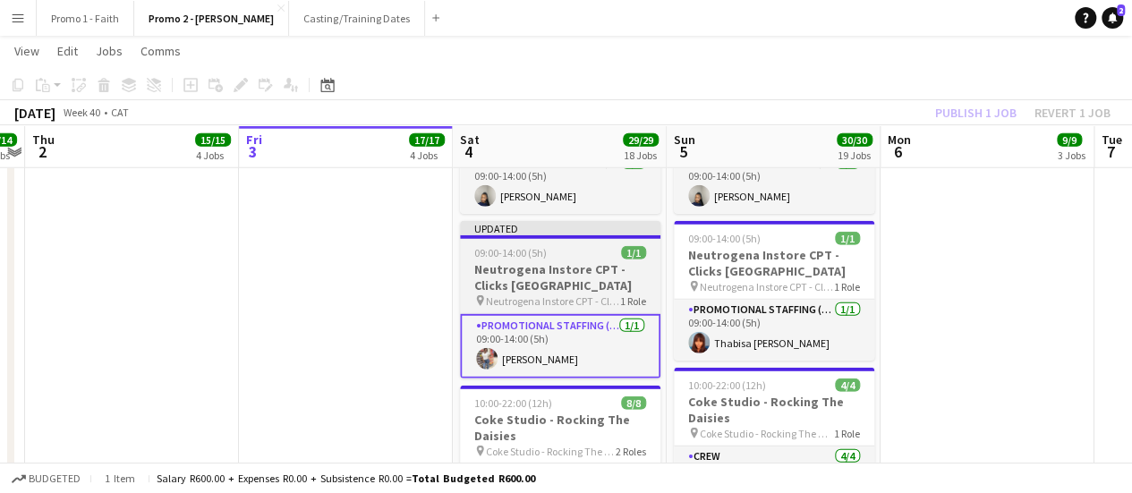
click at [533, 261] on h3 "Neutrogena Instore CPT - Clicks [GEOGRAPHIC_DATA]" at bounding box center [560, 277] width 200 height 32
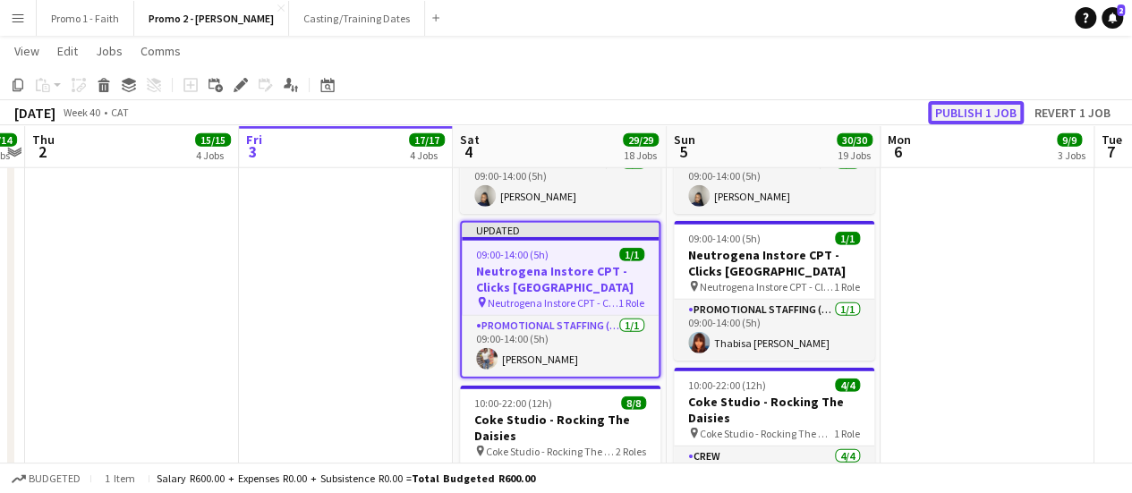
click at [979, 106] on button "Publish 1 job" at bounding box center [976, 112] width 96 height 23
